Goal: Use online tool/utility

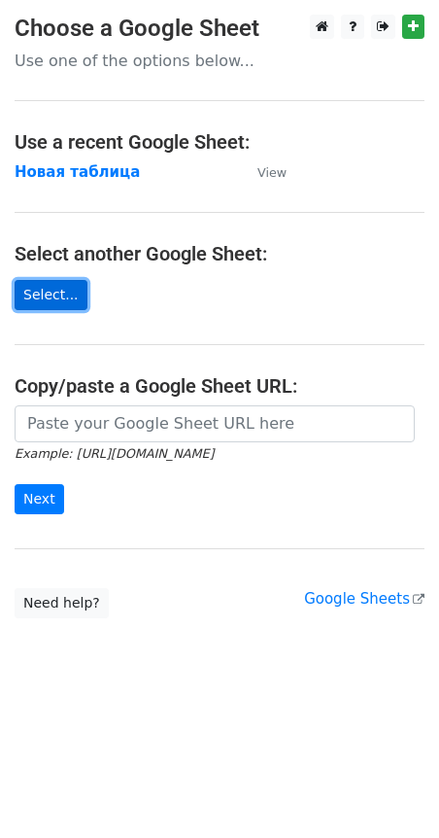
click at [47, 293] on link "Select..." at bounding box center [51, 295] width 73 height 30
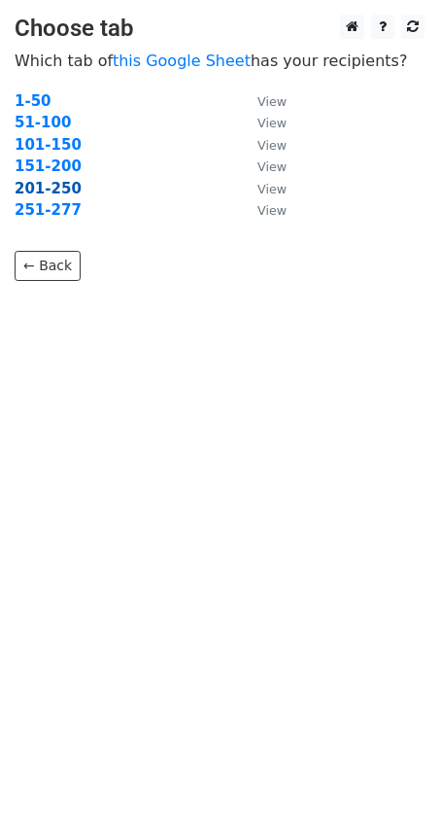
click at [44, 192] on strong "201-250" at bounding box center [48, 188] width 67 height 17
